Goal: Information Seeking & Learning: Learn about a topic

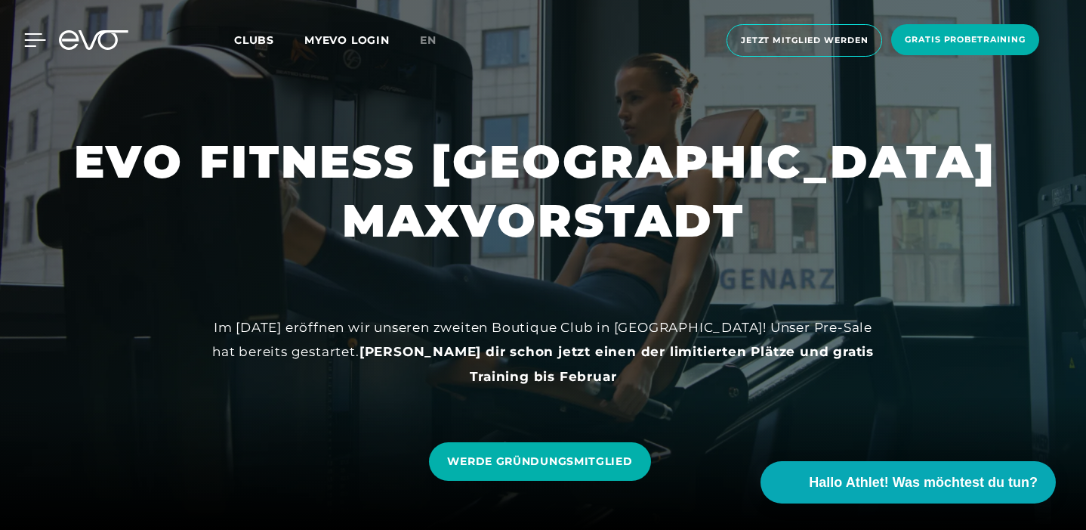
click at [22, 41] on div at bounding box center [23, 40] width 45 height 14
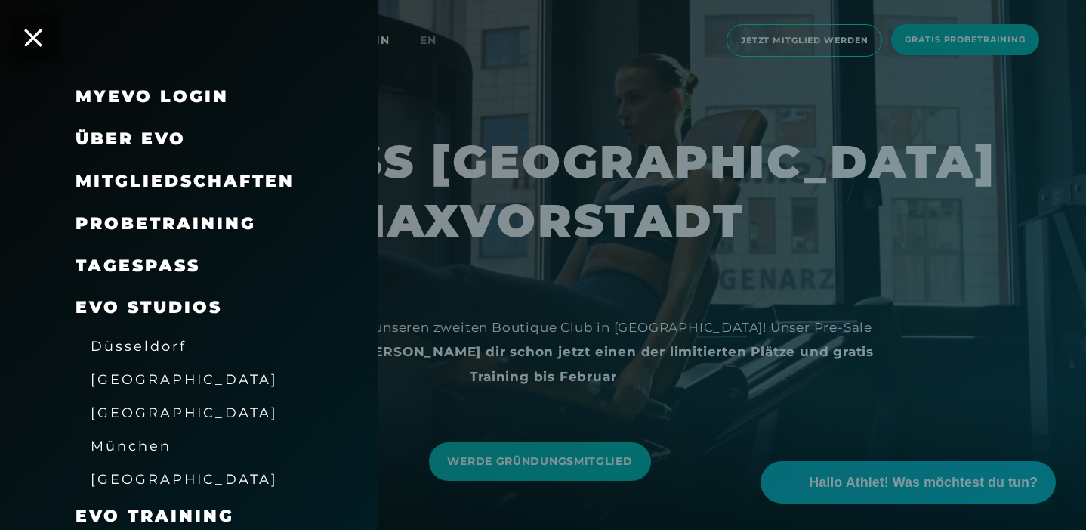
click at [120, 131] on span "Über EVO" at bounding box center [131, 138] width 110 height 20
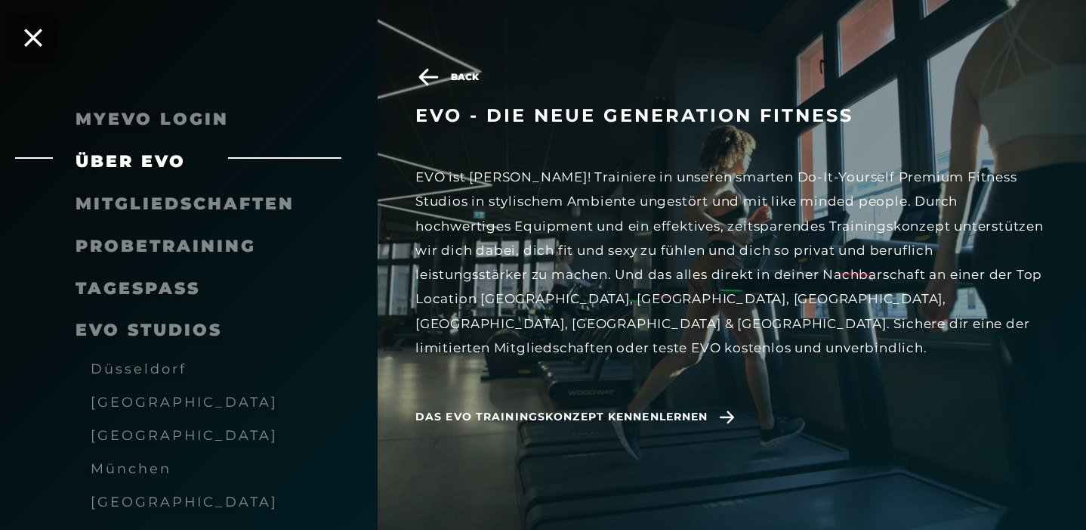
click at [532, 222] on div "EVO ist [PERSON_NAME]! Trainiere in unseren smarten Do-It-Yourself Premium Fitn…" at bounding box center [732, 262] width 633 height 195
click at [579, 226] on div "EVO ist [PERSON_NAME]! Trainiere in unseren smarten Do-It-Yourself Premium Fitn…" at bounding box center [732, 262] width 633 height 195
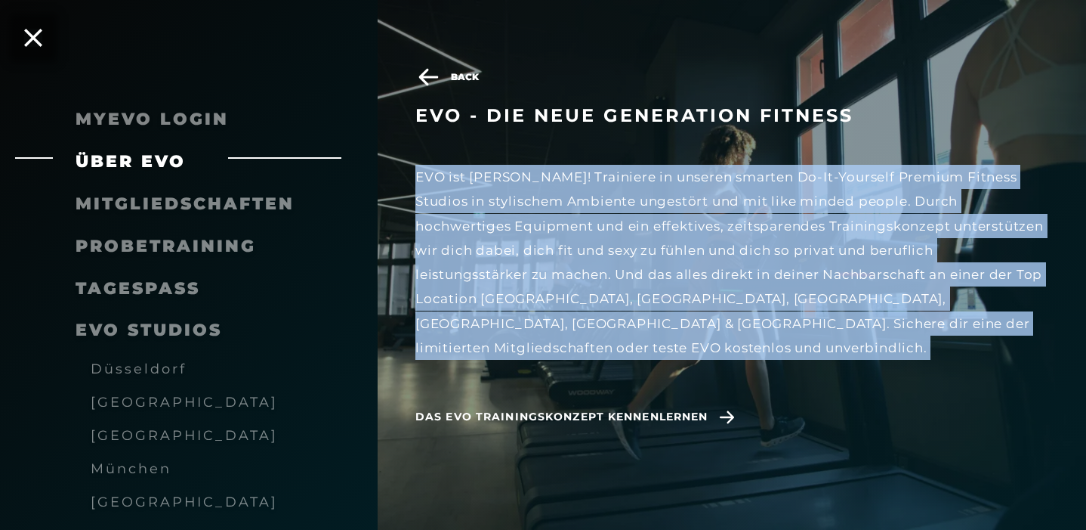
click at [592, 294] on div "EVO ist [PERSON_NAME]! Trainiere in unseren smarten Do-It-Yourself Premium Fitn…" at bounding box center [732, 262] width 633 height 195
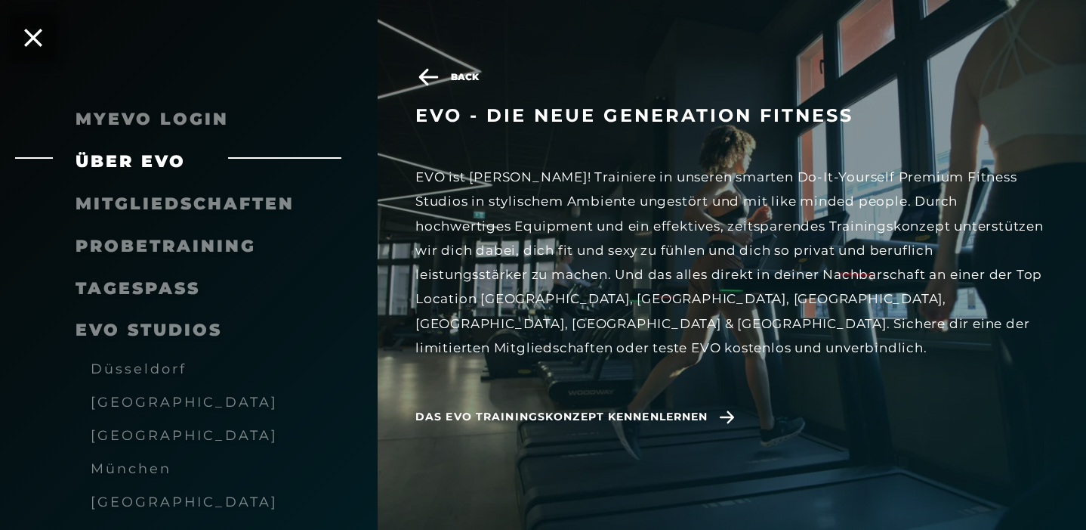
scroll to position [245, 0]
click at [121, 287] on link "TAGESPASS" at bounding box center [138, 288] width 125 height 20
click at [173, 206] on span "Mitgliedschaften" at bounding box center [185, 203] width 219 height 20
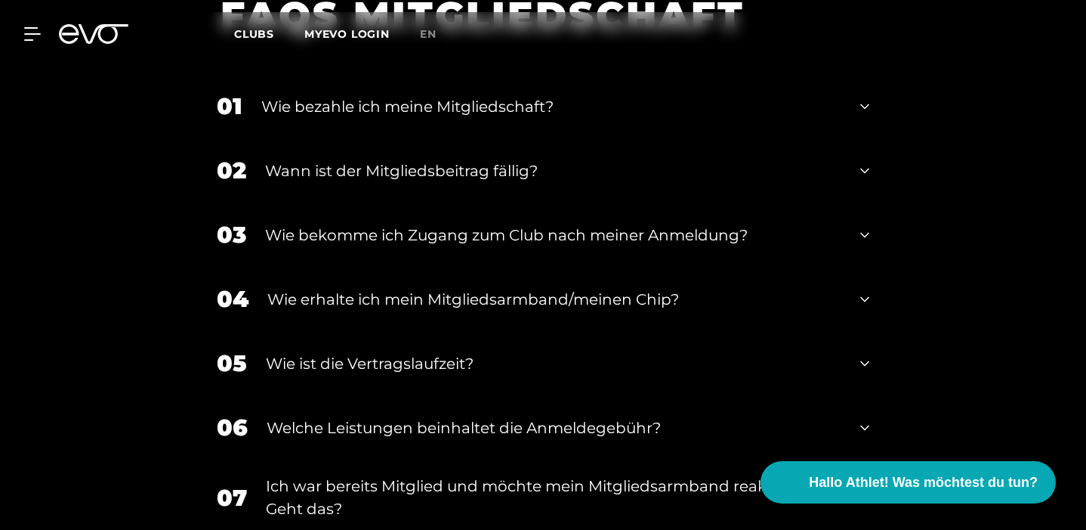
scroll to position [1814, 0]
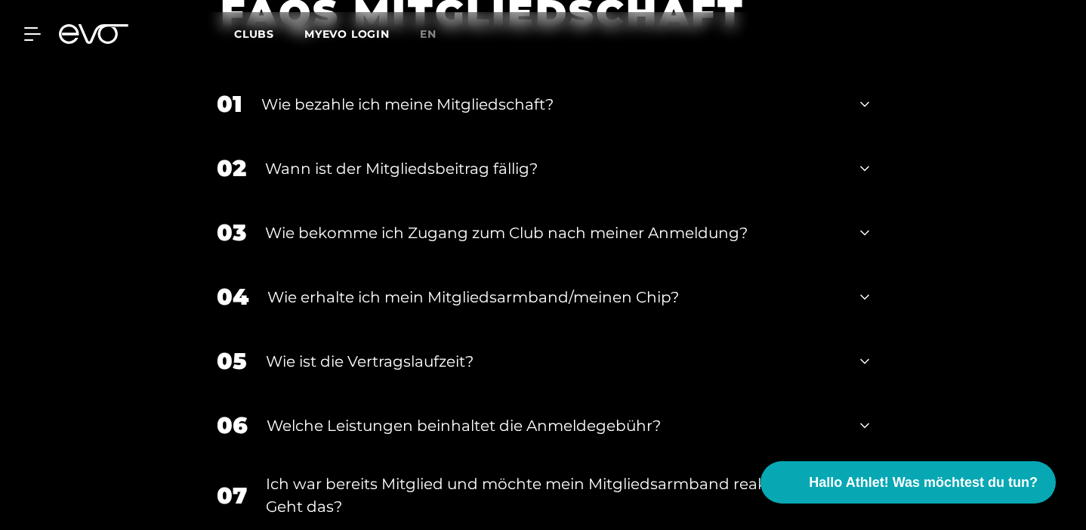
click at [261, 116] on div "Wie bezahle ich meine Mitgliedschaft?" at bounding box center [551, 104] width 580 height 23
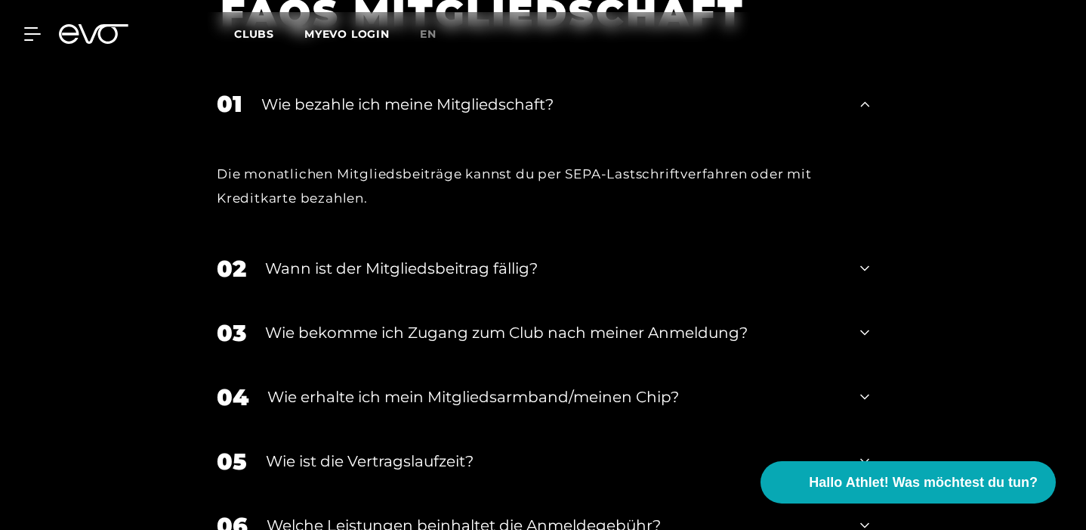
click at [261, 116] on div "Wie bezahle ich meine Mitgliedschaft?" at bounding box center [551, 104] width 580 height 23
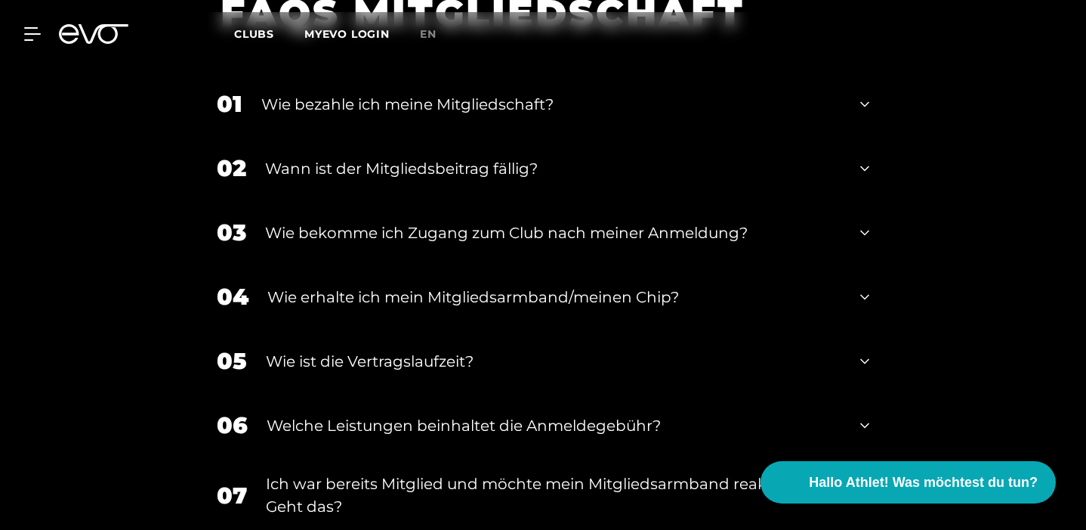
click at [265, 180] on div "Wann ist der Mitgliedsbeitrag fällig?" at bounding box center [553, 168] width 576 height 23
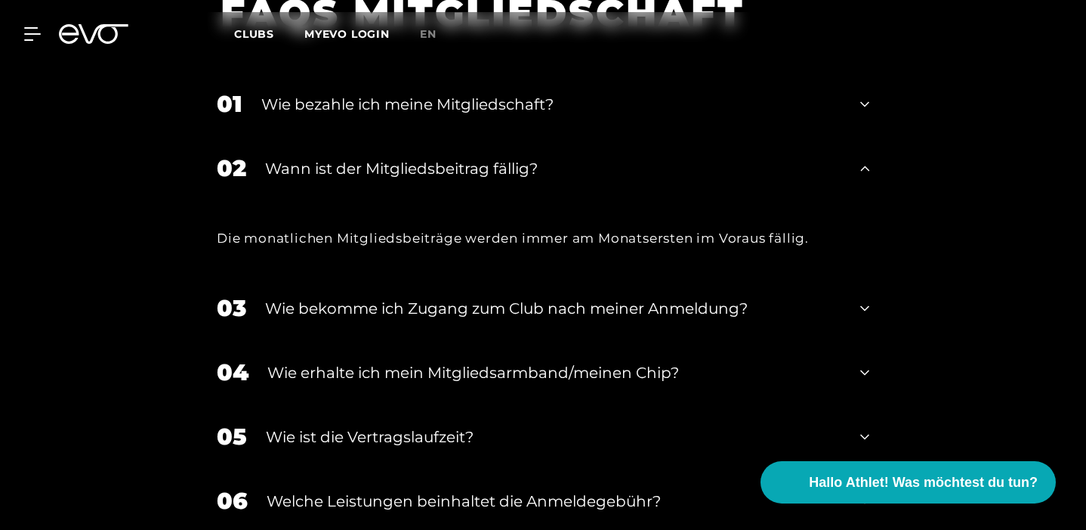
click at [265, 180] on div "Wann ist der Mitgliedsbeitrag fällig?" at bounding box center [553, 168] width 576 height 23
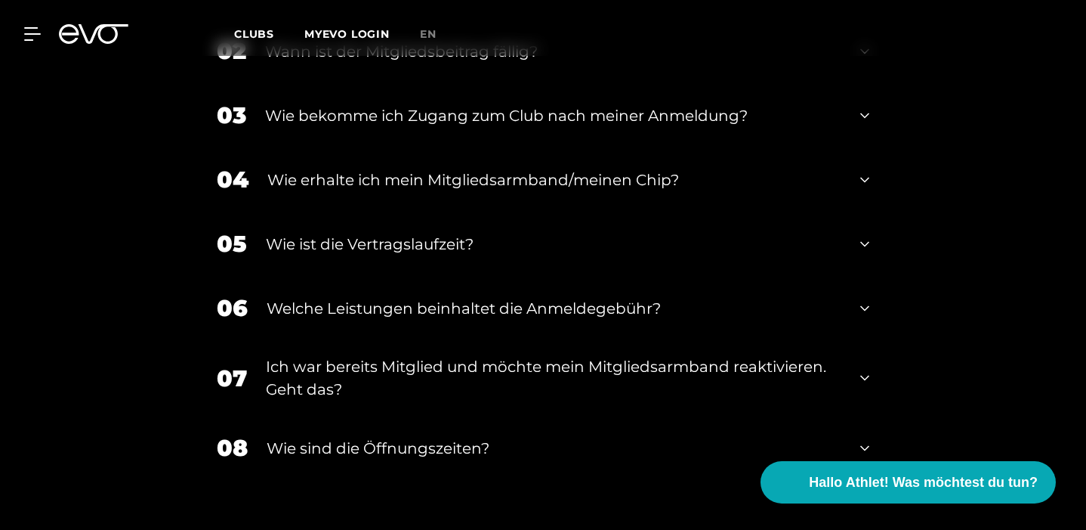
scroll to position [2032, 0]
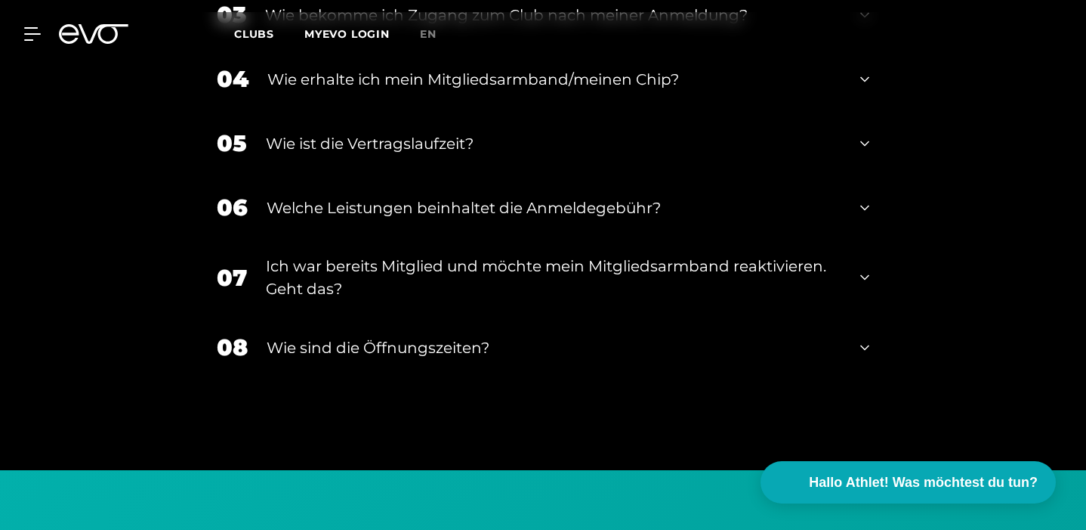
click at [266, 155] on div "Wie ist die Vertragslaufzeit?" at bounding box center [554, 143] width 576 height 23
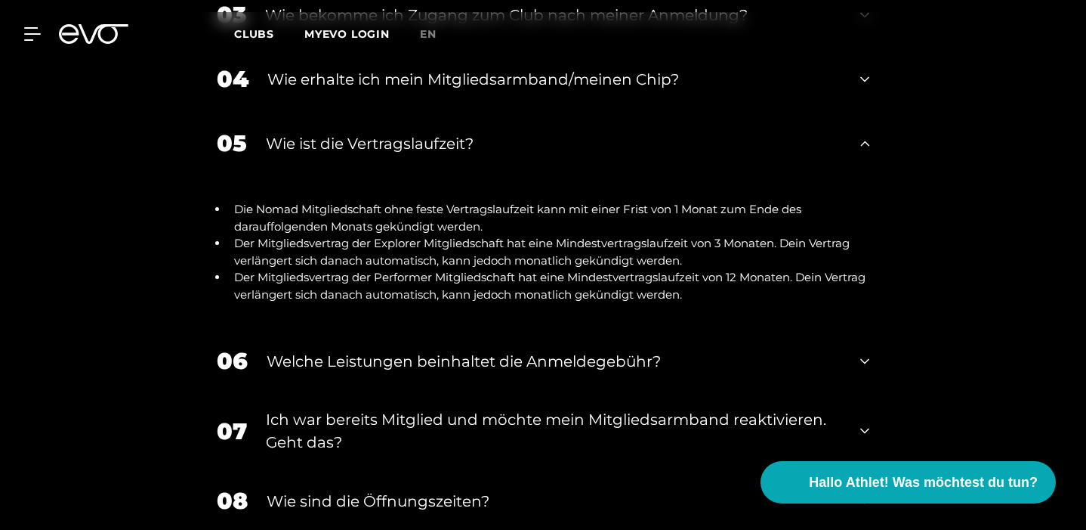
click at [266, 155] on div "Wie ist die Vertragslaufzeit?" at bounding box center [554, 143] width 576 height 23
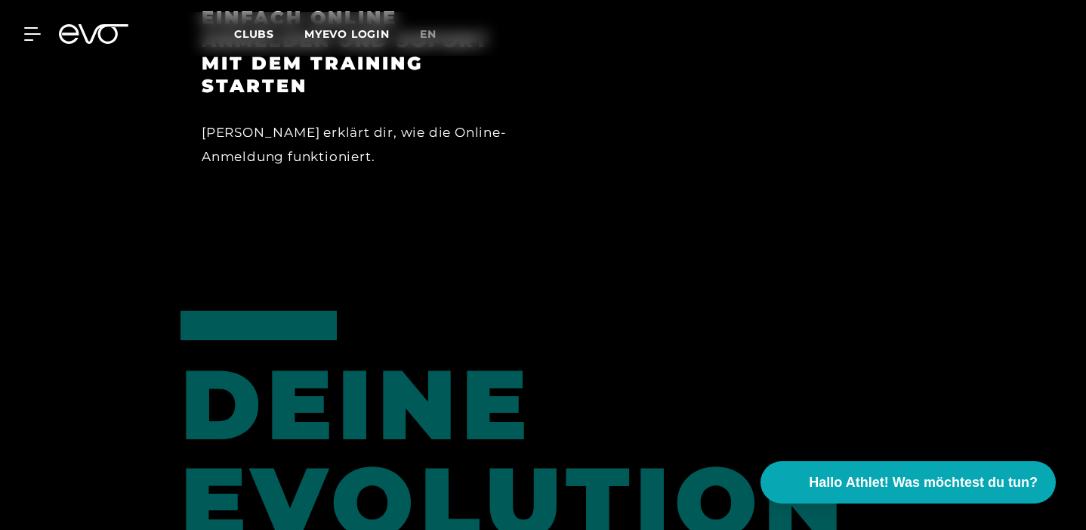
scroll to position [0, 0]
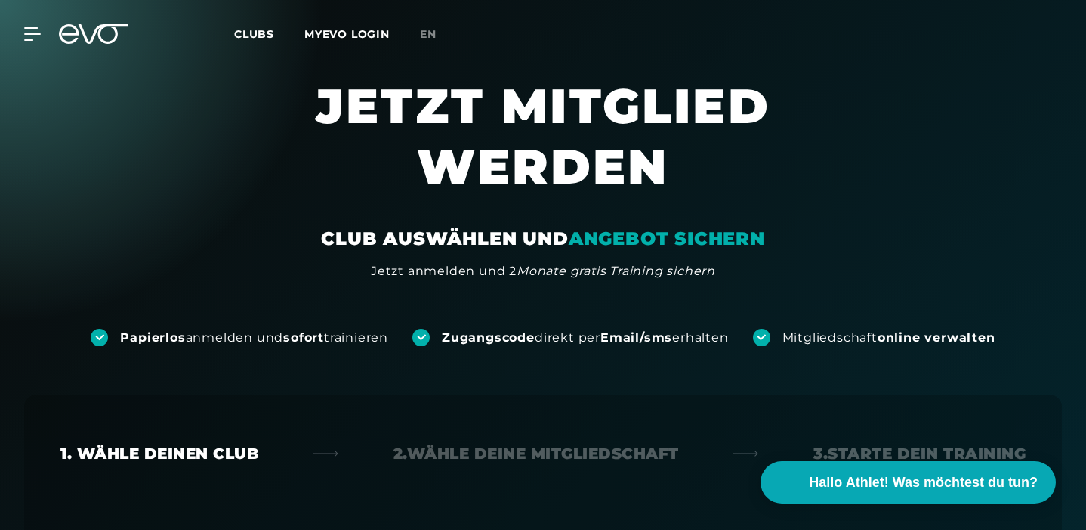
click at [261, 29] on span "Clubs" at bounding box center [254, 34] width 40 height 14
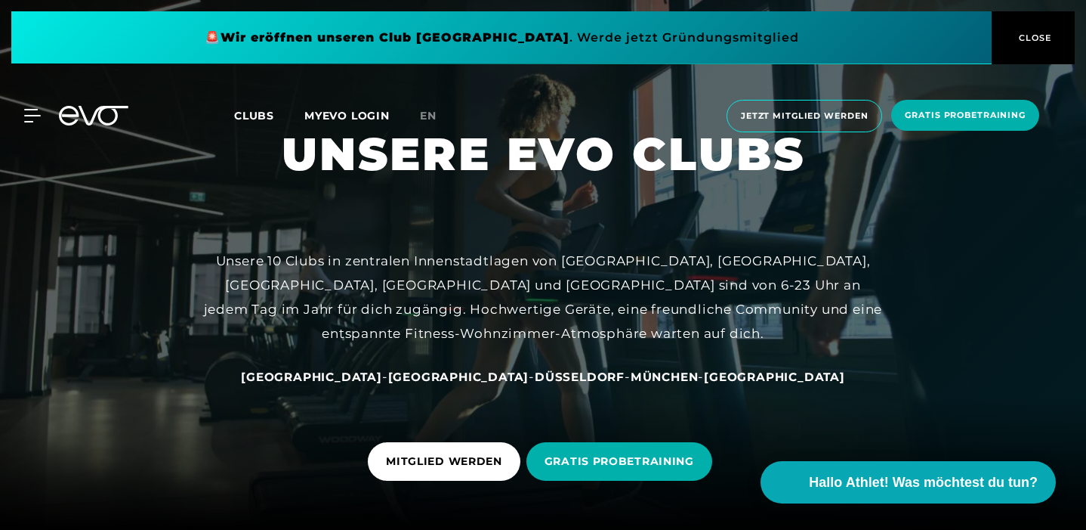
click at [74, 113] on icon at bounding box center [94, 116] width 70 height 20
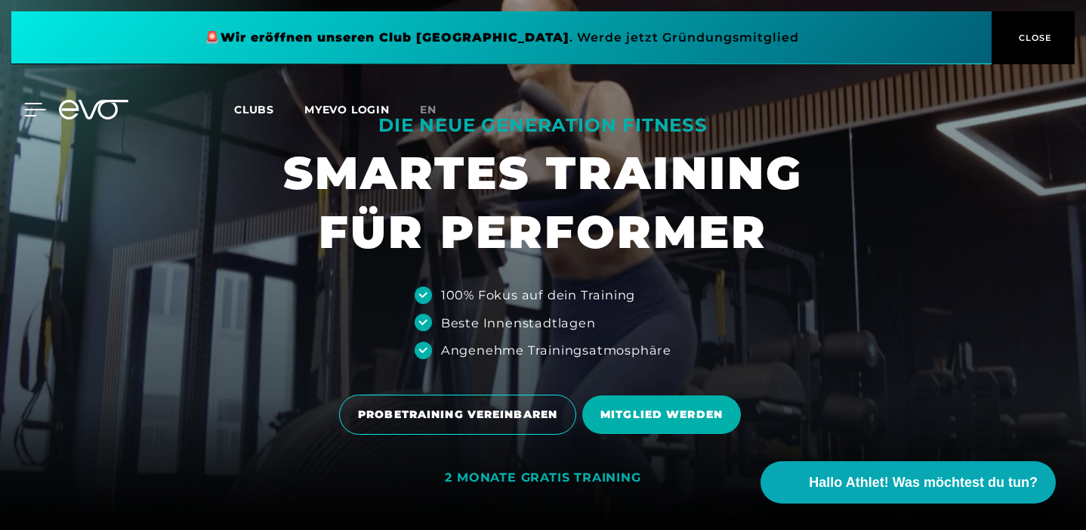
click at [32, 115] on icon at bounding box center [35, 110] width 21 height 12
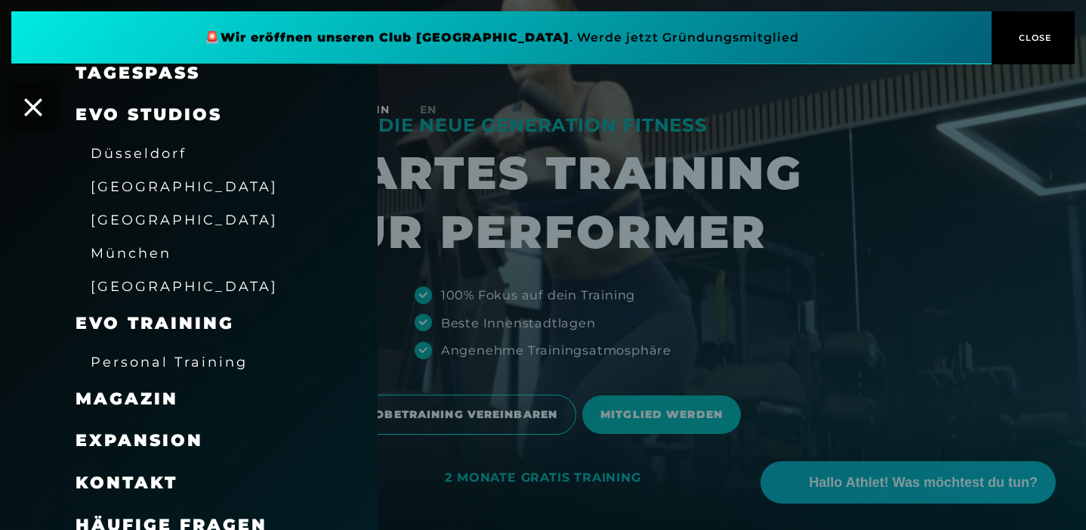
scroll to position [193, 0]
click at [117, 247] on span "München" at bounding box center [131, 252] width 81 height 16
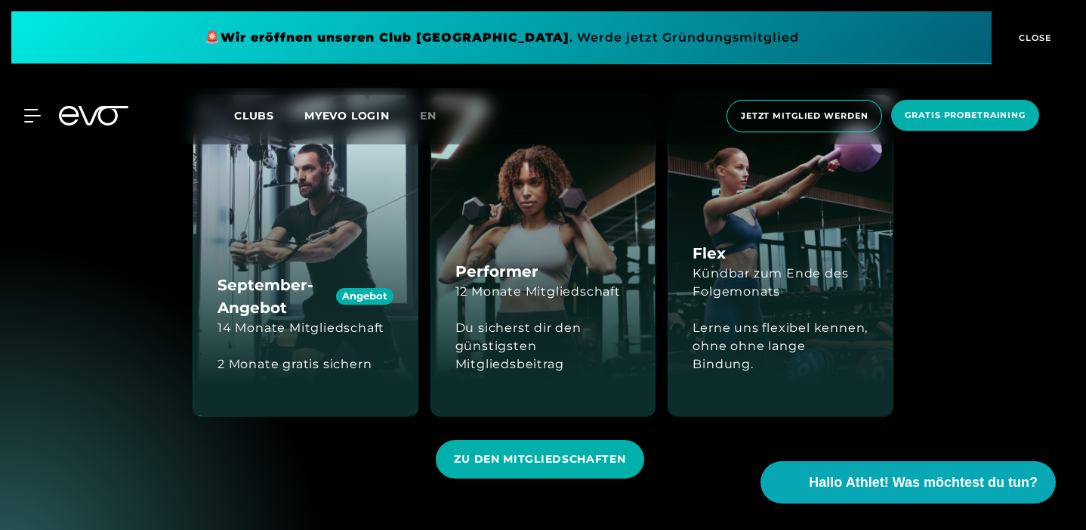
scroll to position [1463, 0]
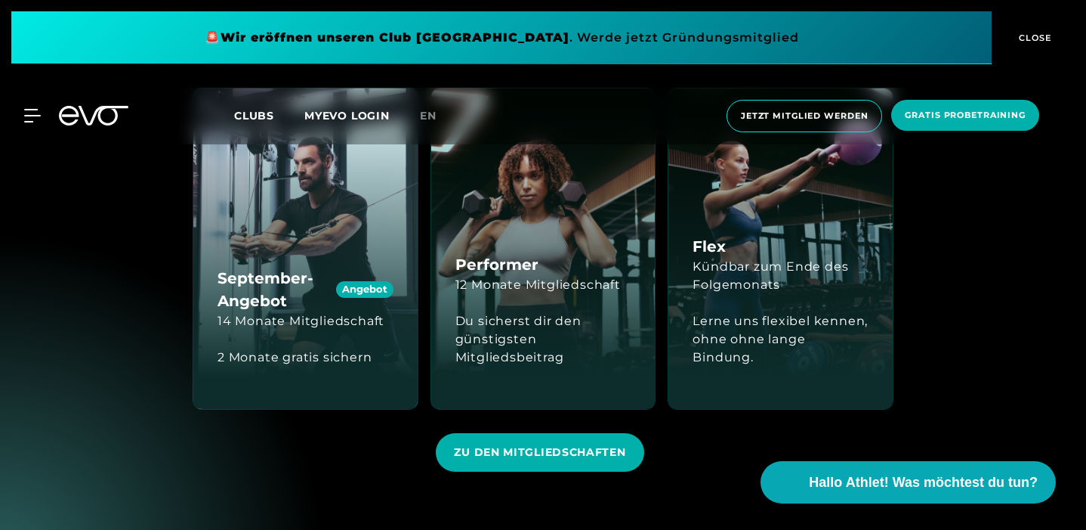
click at [336, 298] on div "Angebot" at bounding box center [364, 289] width 57 height 17
click at [219, 309] on h4 "September-Angebot Angebot" at bounding box center [306, 289] width 176 height 45
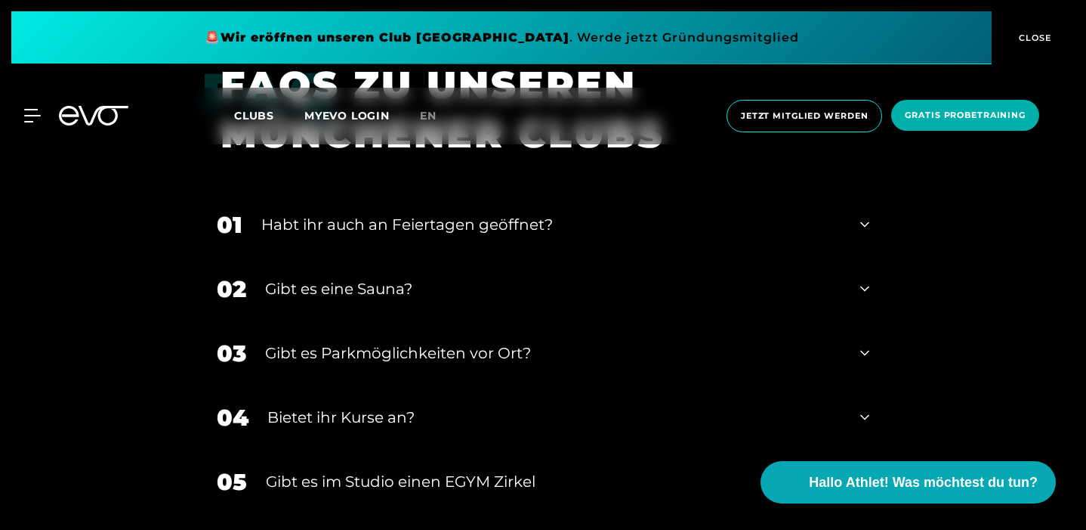
scroll to position [3466, 0]
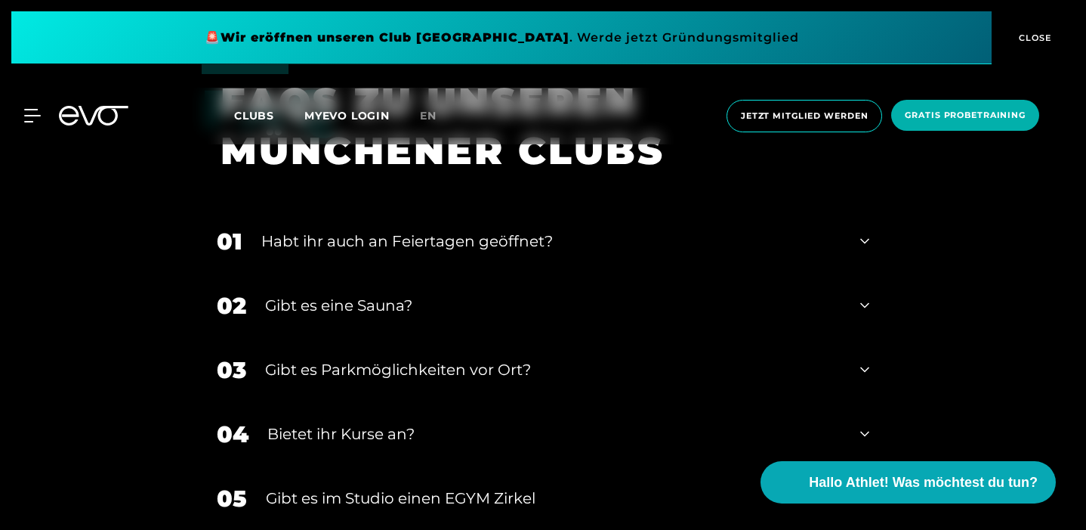
click at [280, 422] on div "Bietet ihr Kurse an?" at bounding box center [554, 433] width 574 height 23
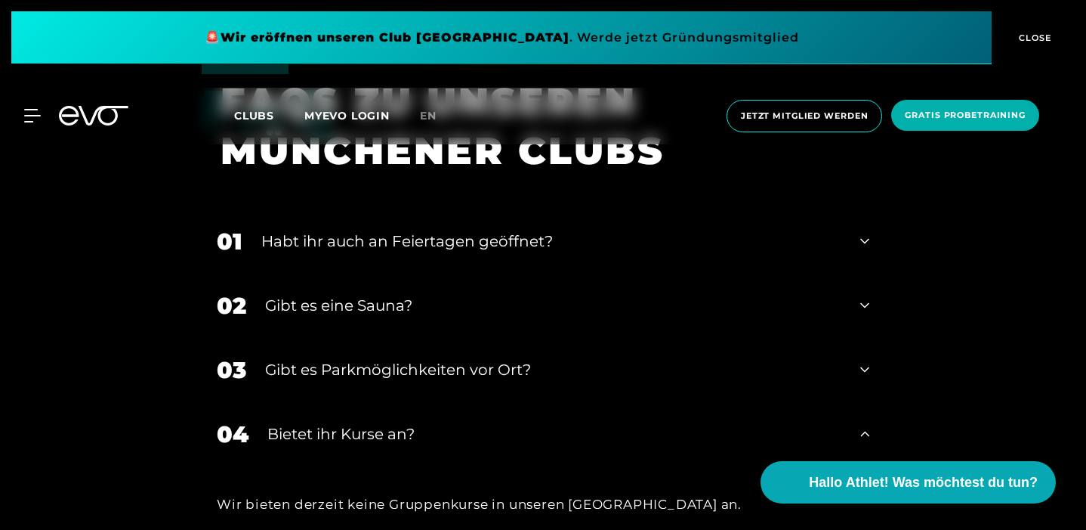
click at [280, 422] on div "Bietet ihr Kurse an?" at bounding box center [554, 433] width 574 height 23
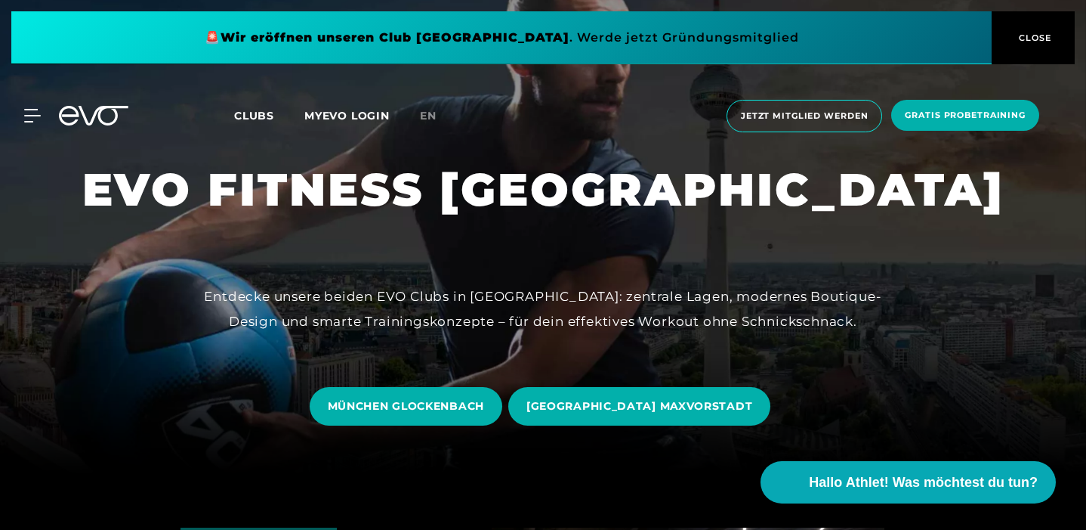
scroll to position [0, 0]
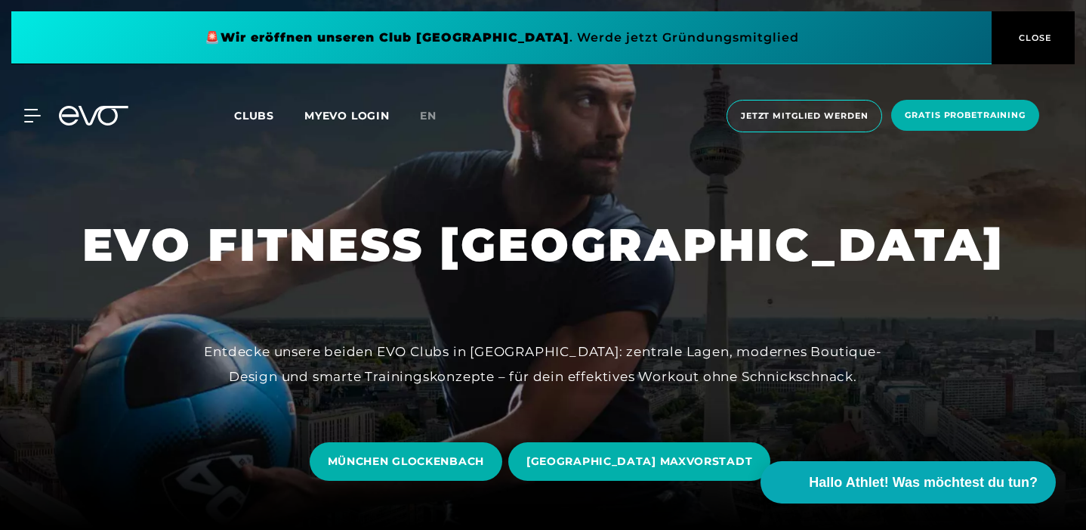
click at [703, 39] on span at bounding box center [501, 37] width 981 height 53
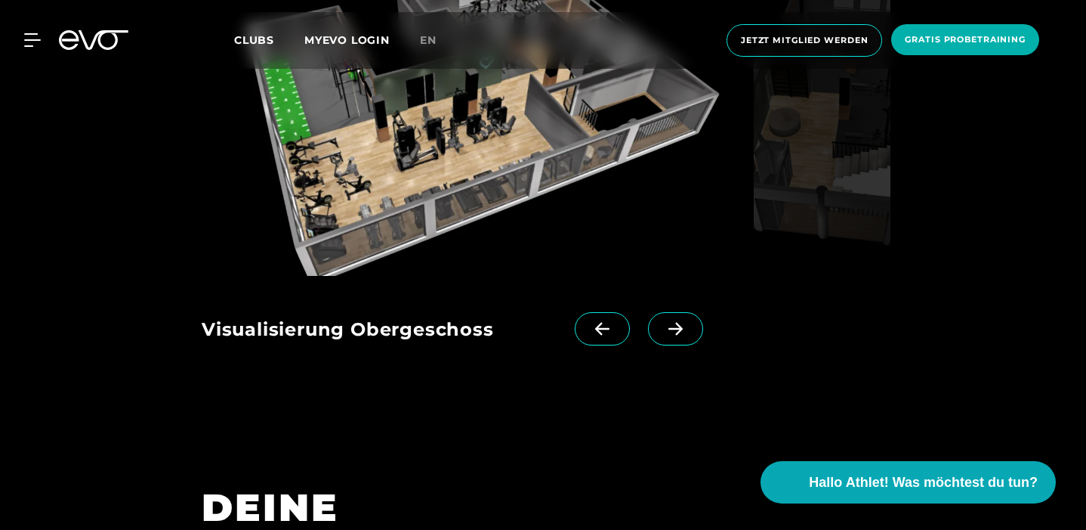
scroll to position [2060, 0]
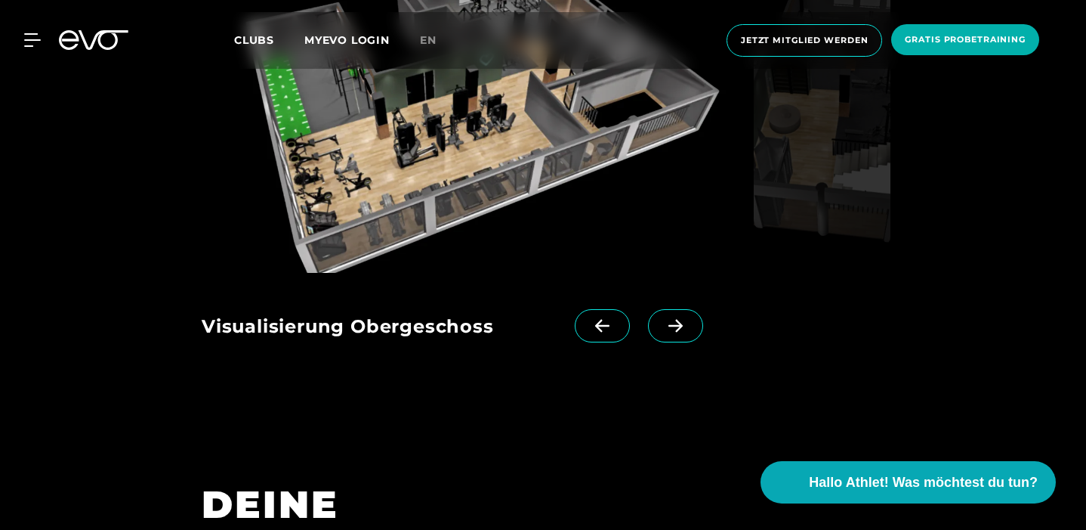
click at [687, 342] on span at bounding box center [675, 325] width 55 height 33
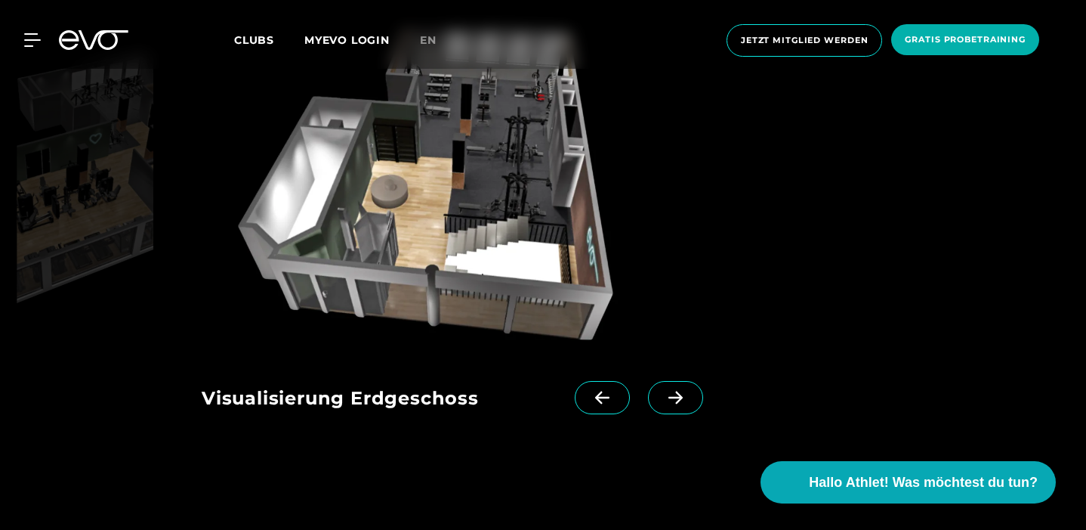
scroll to position [1986, 0]
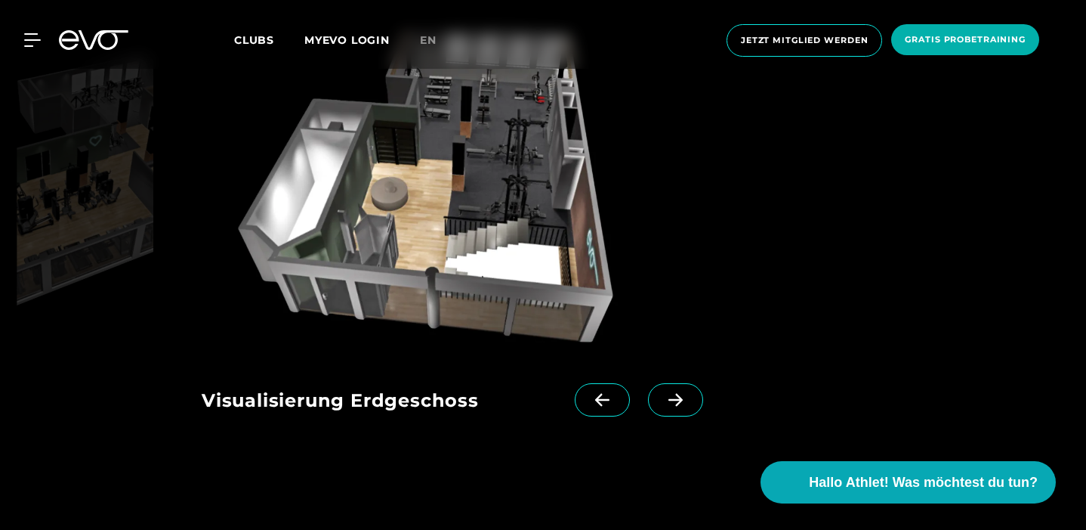
click at [676, 416] on span at bounding box center [675, 399] width 55 height 33
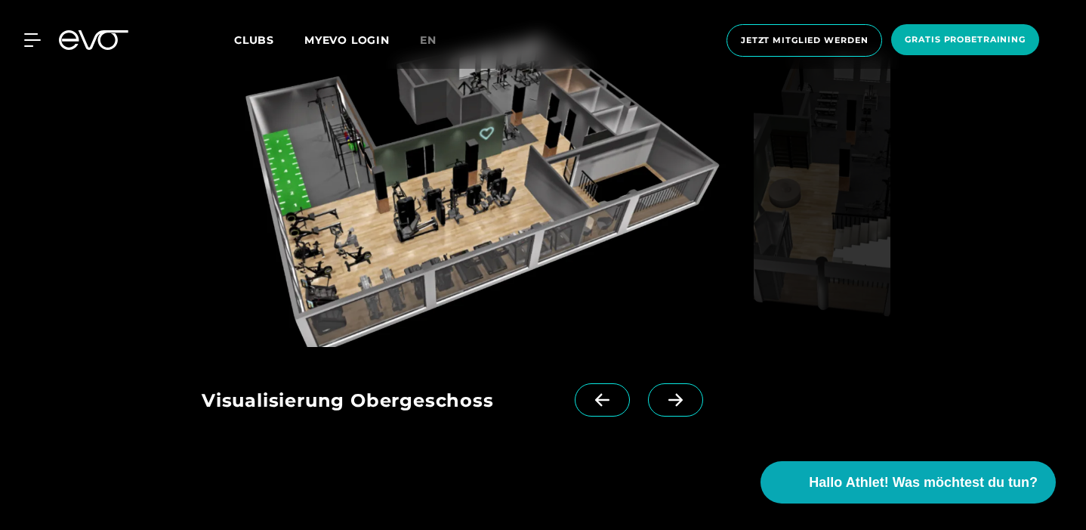
click at [676, 416] on span at bounding box center [675, 399] width 55 height 33
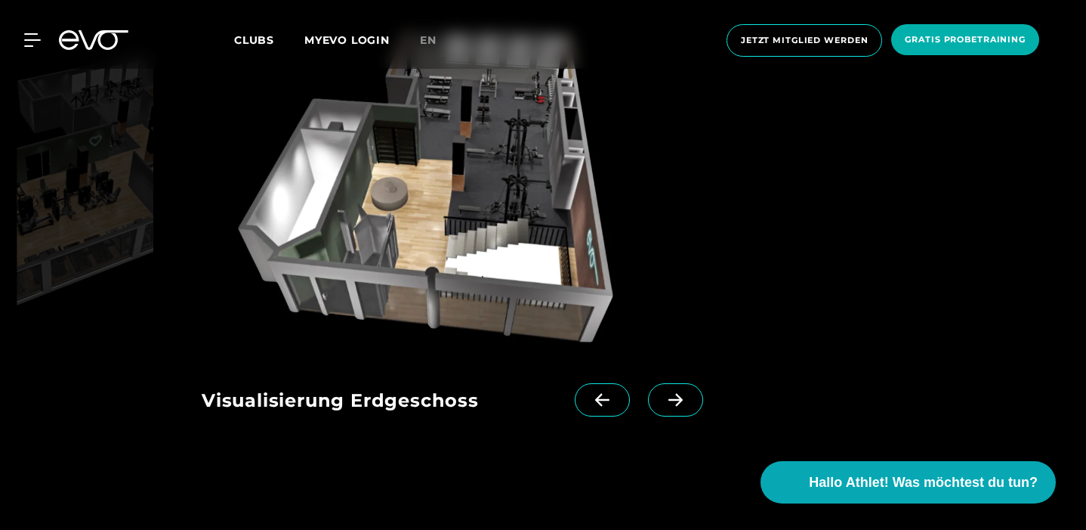
click at [676, 416] on span at bounding box center [675, 399] width 55 height 33
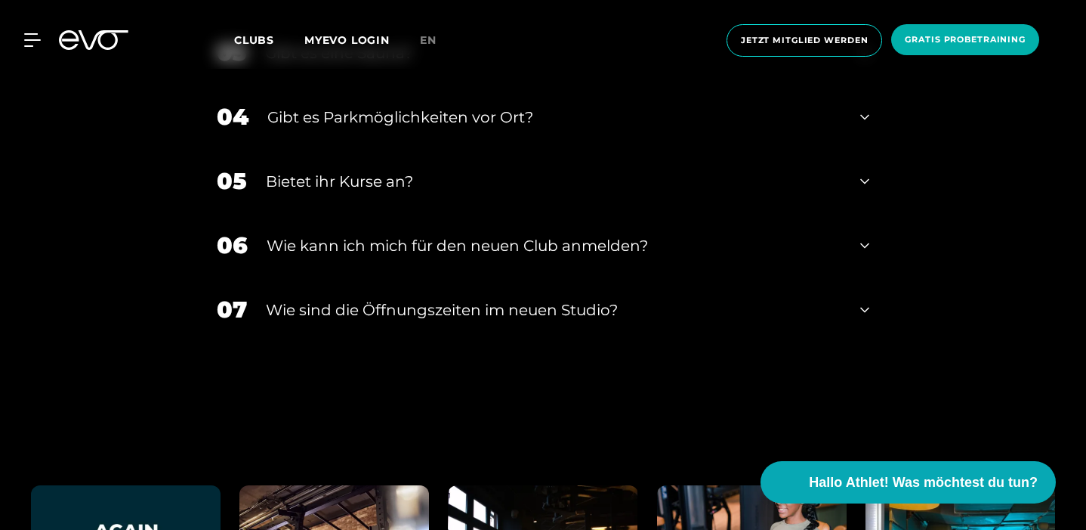
scroll to position [3196, 0]
